Goal: Navigation & Orientation: Go to known website

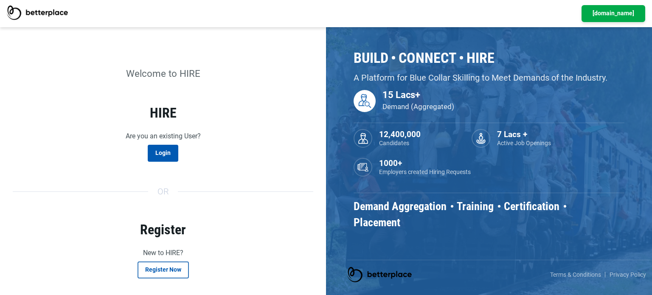
click at [463, 217] on ul "Demand Aggregation Training Certification Placement" at bounding box center [489, 214] width 271 height 32
click at [495, 176] on div "1000+ Employers created Hiring Requests" at bounding box center [442, 167] width 176 height 19
click at [427, 229] on ul "Demand Aggregation Training Certification Placement" at bounding box center [489, 214] width 271 height 32
click at [595, 12] on link "[DOMAIN_NAME]" at bounding box center [614, 13] width 64 height 17
